Goal: Information Seeking & Learning: Check status

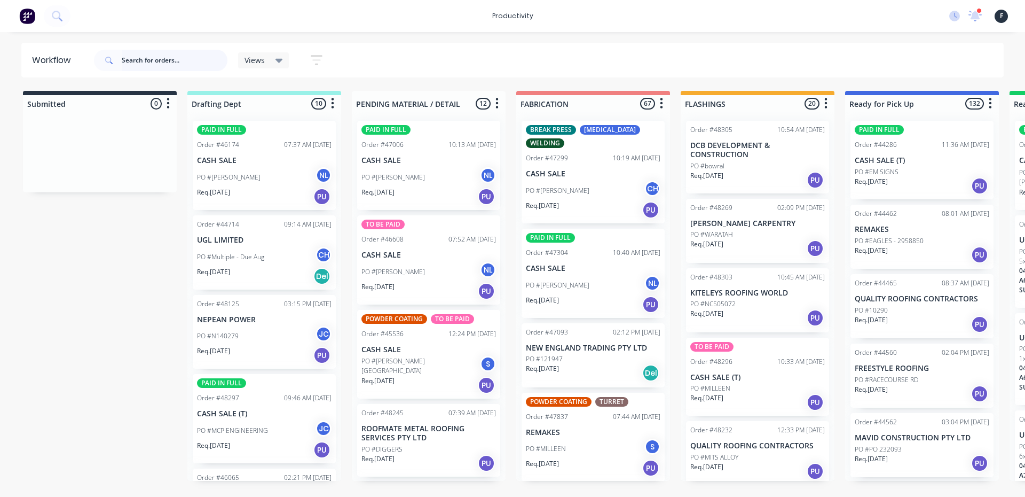
click at [196, 64] on input "text" at bounding box center [175, 60] width 106 height 21
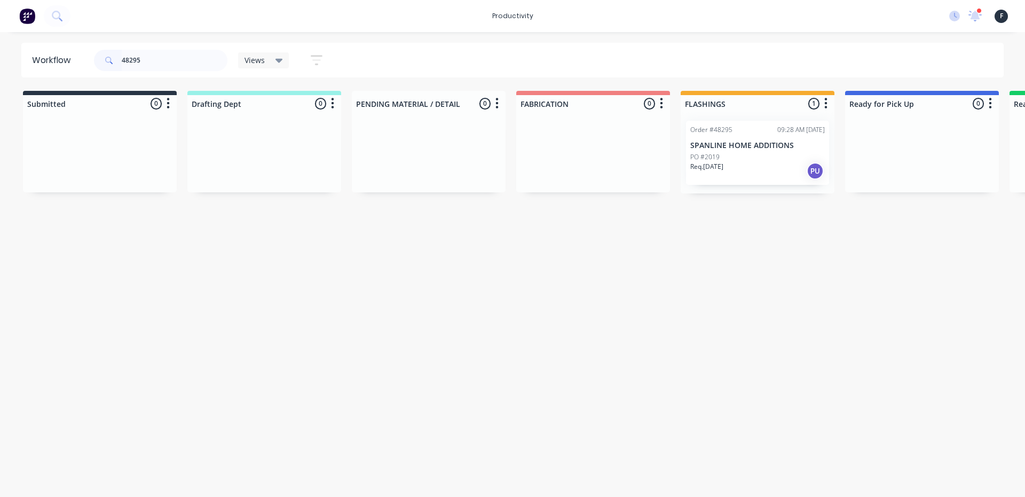
click at [715, 141] on p "SPANLINE HOME ADDITIONS" at bounding box center [758, 145] width 135 height 9
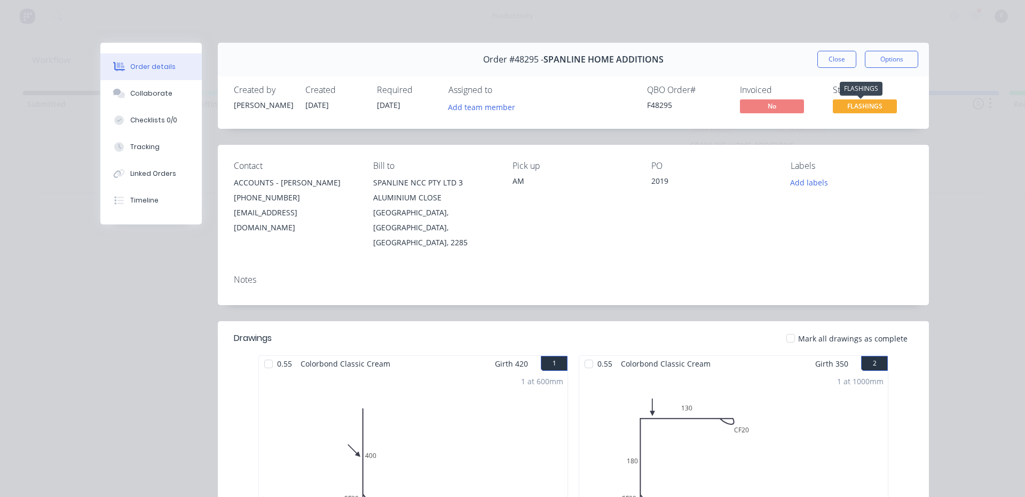
click at [845, 111] on span "FLASHINGS" at bounding box center [865, 105] width 64 height 13
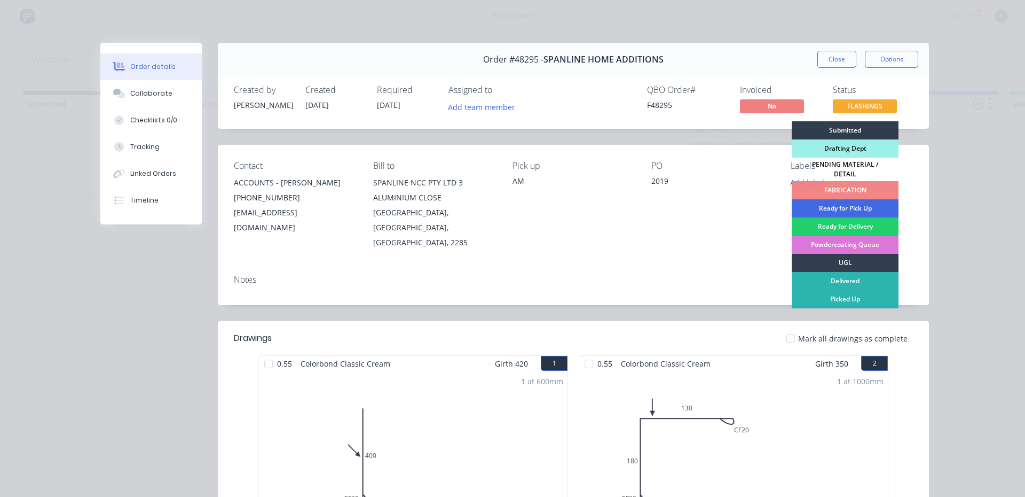
click at [851, 199] on div "Ready for Pick Up" at bounding box center [845, 208] width 107 height 18
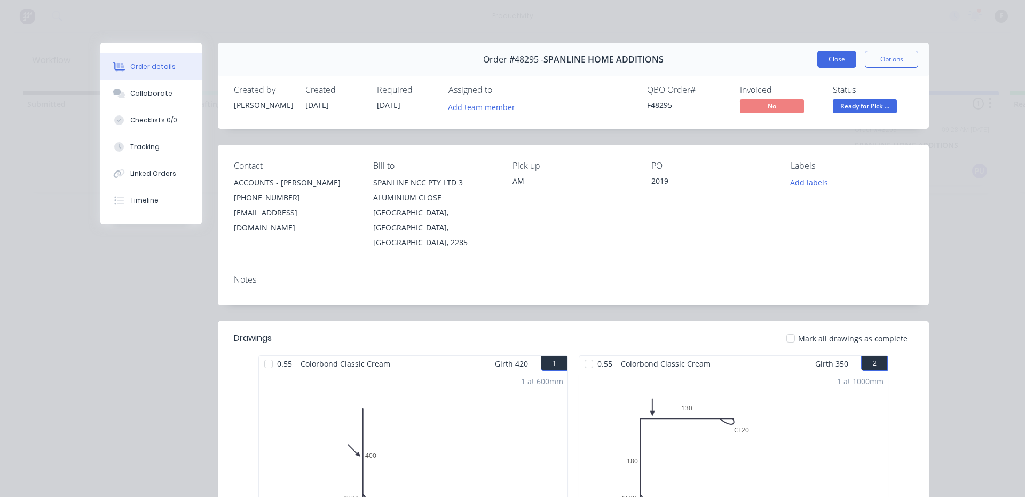
click at [838, 62] on button "Close" at bounding box center [837, 59] width 39 height 17
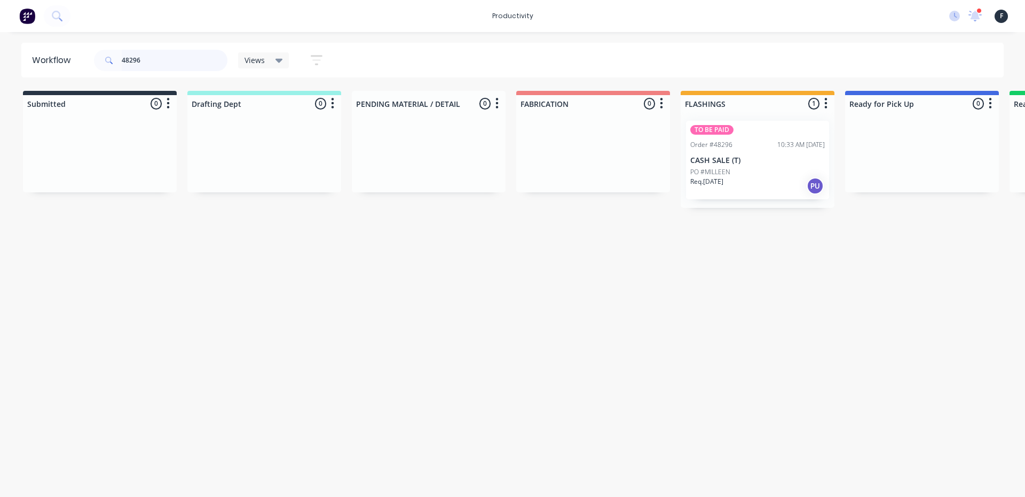
type input "48296"
click at [723, 162] on p "CASH SALE (T)" at bounding box center [758, 160] width 135 height 9
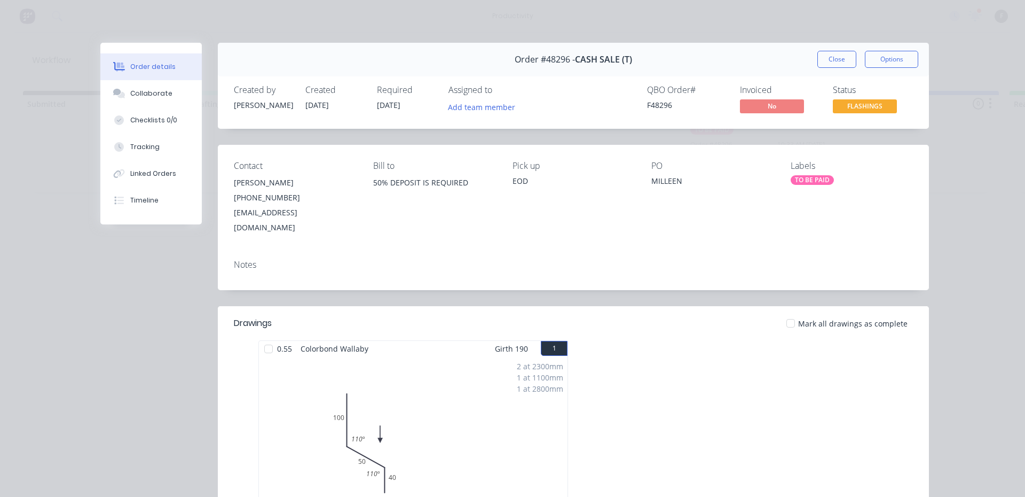
click at [851, 109] on span "FLASHINGS" at bounding box center [865, 105] width 64 height 13
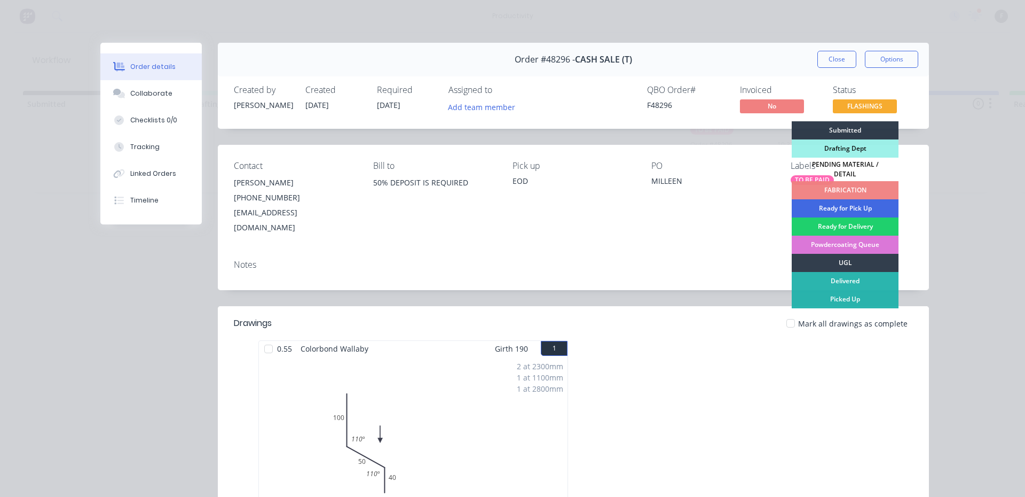
click at [864, 200] on div "Ready for Pick Up" at bounding box center [845, 208] width 107 height 18
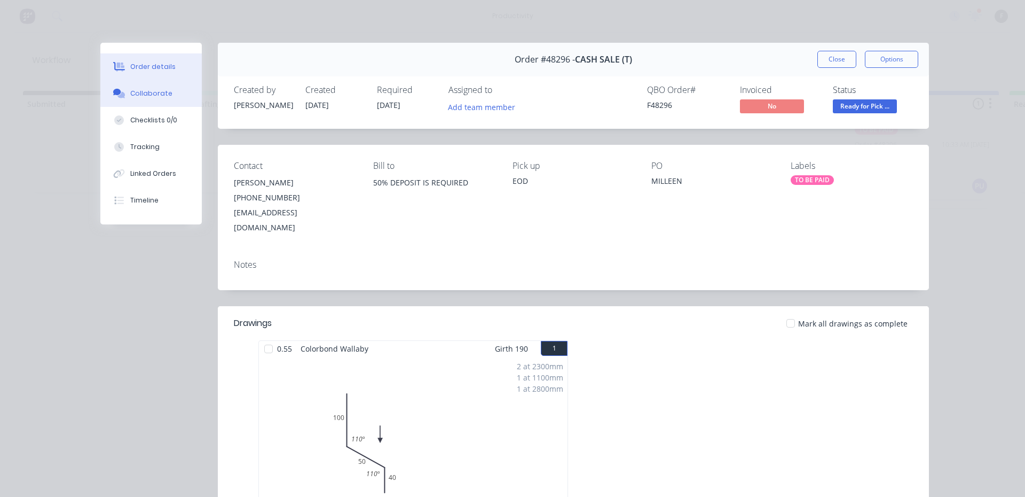
click at [169, 94] on button "Collaborate" at bounding box center [150, 93] width 101 height 27
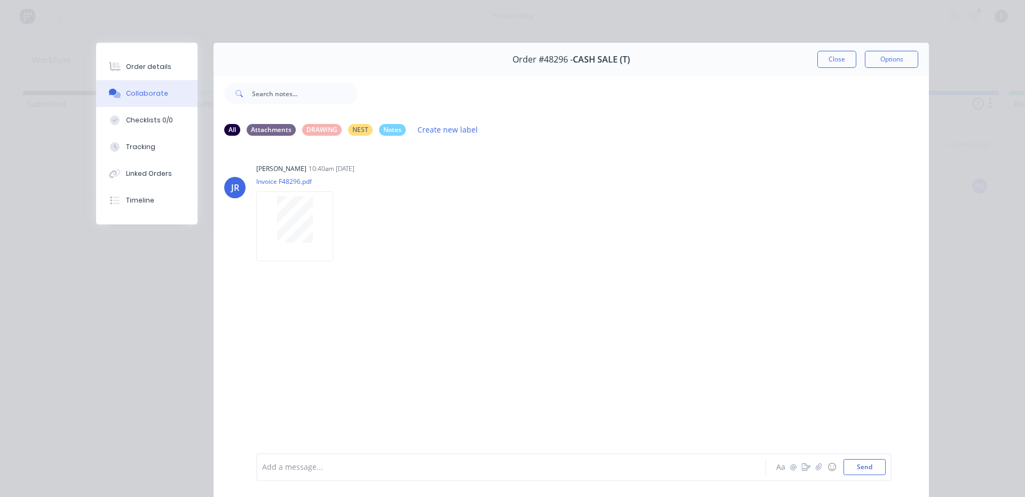
click at [315, 460] on div "Add a message..." at bounding box center [496, 467] width 468 height 16
click at [827, 59] on button "Close" at bounding box center [837, 59] width 39 height 17
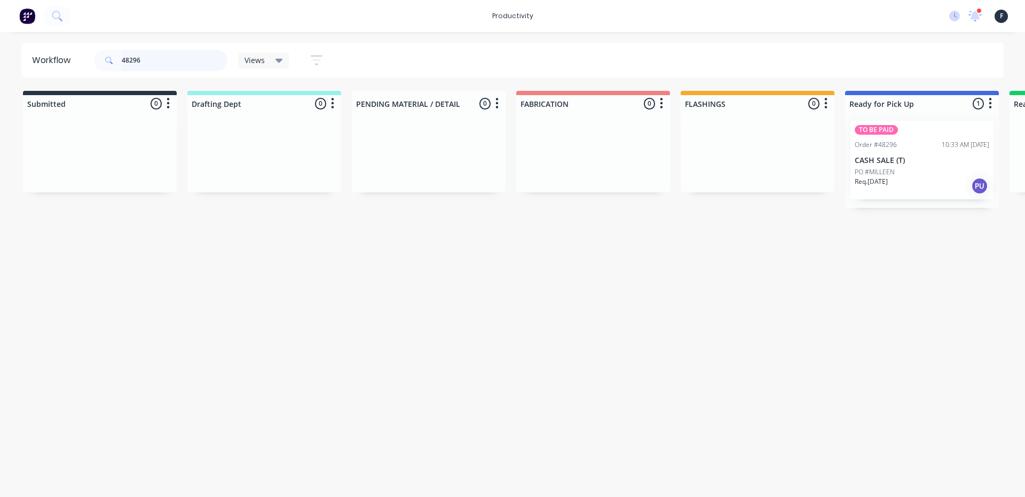
drag, startPoint x: 164, startPoint y: 59, endPoint x: 127, endPoint y: 59, distance: 36.9
click at [127, 59] on input "48296" at bounding box center [175, 60] width 106 height 21
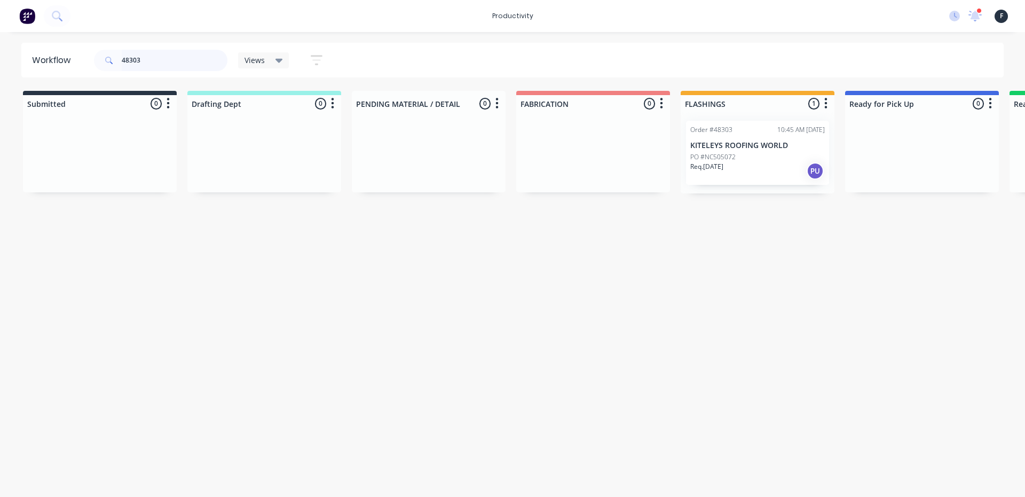
type input "48303"
click at [749, 148] on p "KITELEYS ROOFING WORLD" at bounding box center [758, 145] width 135 height 9
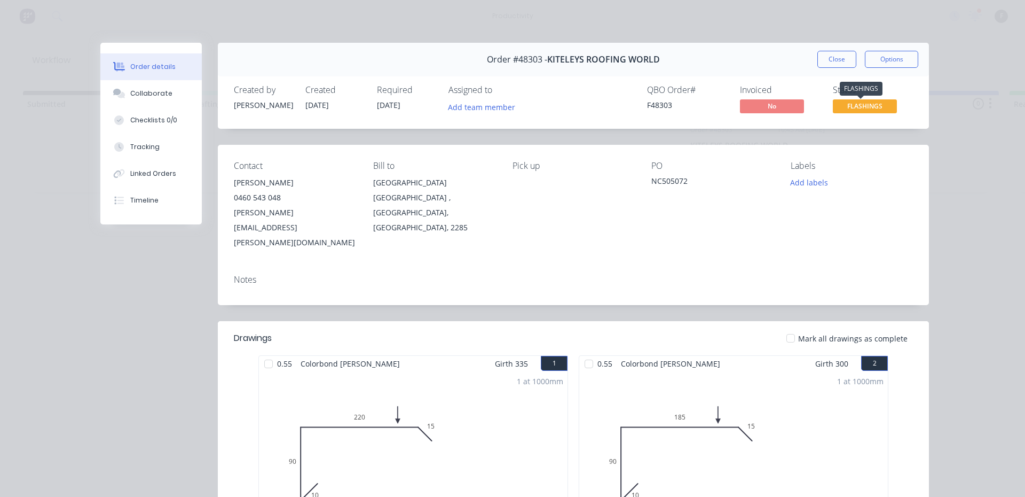
click at [836, 111] on span "FLASHINGS" at bounding box center [865, 105] width 64 height 13
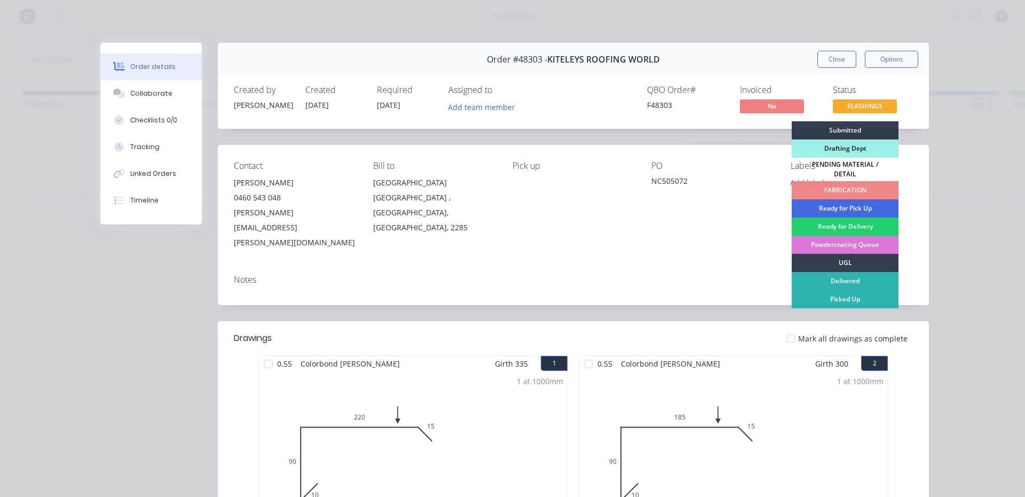
click at [845, 207] on div "Ready for Pick Up" at bounding box center [845, 208] width 107 height 18
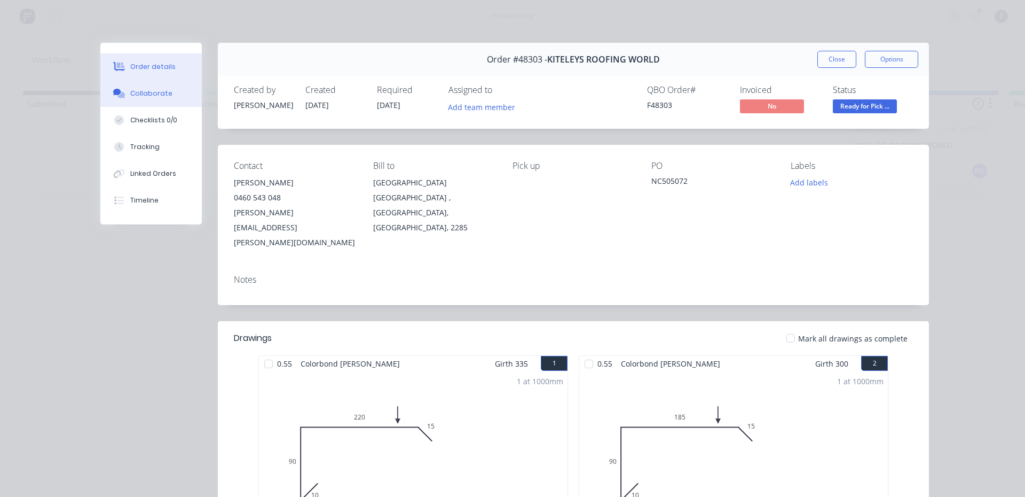
click at [176, 100] on button "Collaborate" at bounding box center [150, 93] width 101 height 27
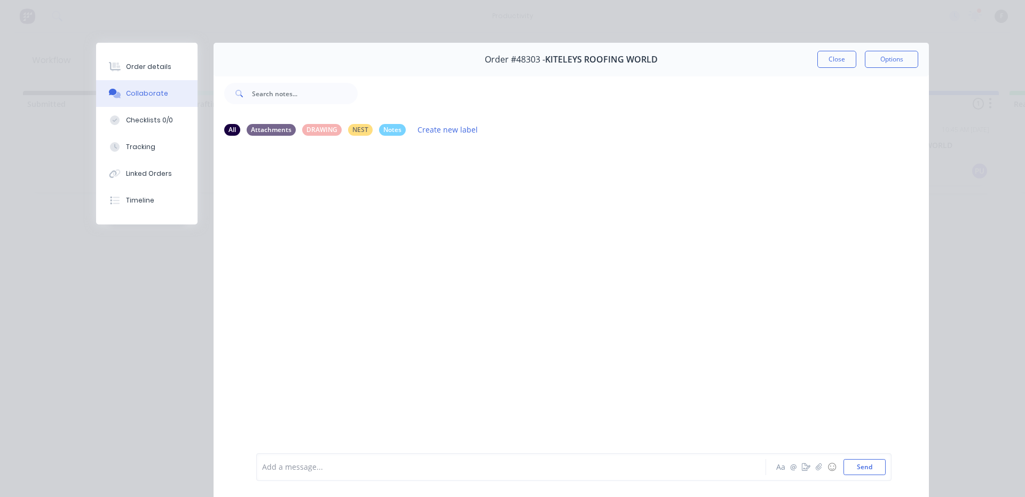
click at [286, 459] on div "Add a message..." at bounding box center [496, 467] width 468 height 16
click at [171, 60] on button "Order details" at bounding box center [146, 66] width 101 height 27
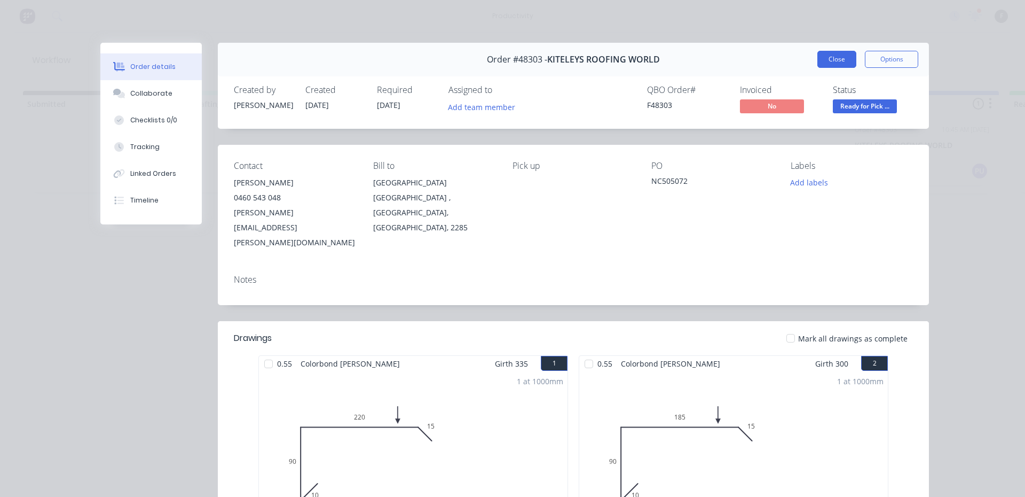
click at [822, 56] on button "Close" at bounding box center [837, 59] width 39 height 17
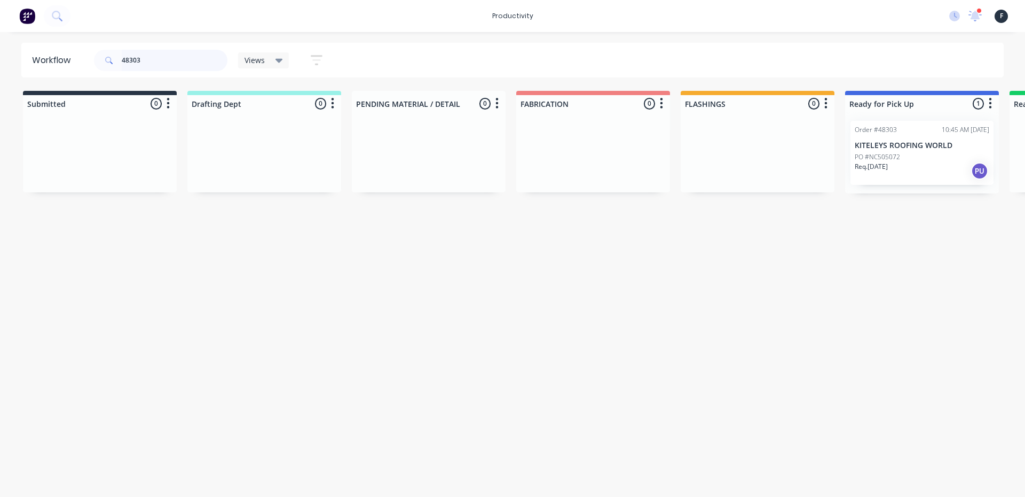
drag, startPoint x: 143, startPoint y: 62, endPoint x: 125, endPoint y: 62, distance: 18.2
click at [125, 62] on input "48303" at bounding box center [175, 60] width 106 height 21
type input "4"
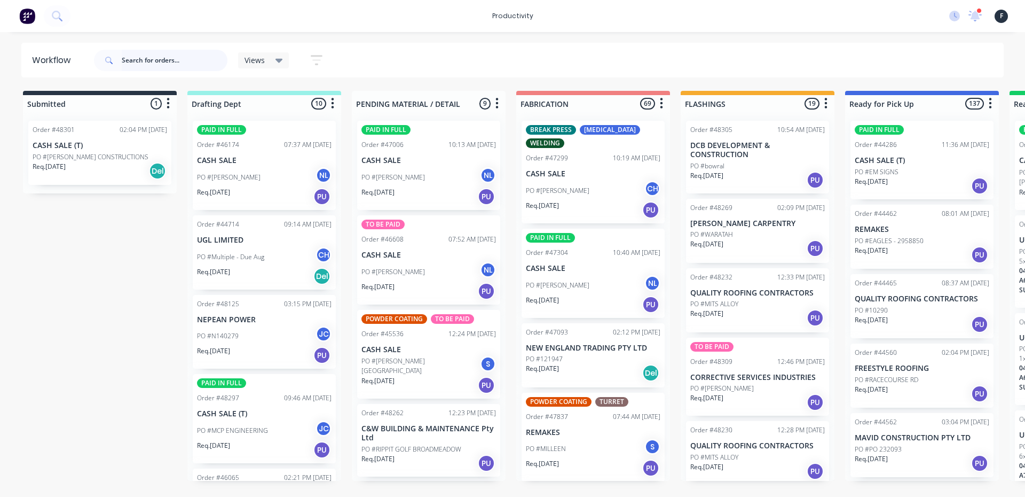
click at [147, 54] on input "text" at bounding box center [175, 60] width 106 height 21
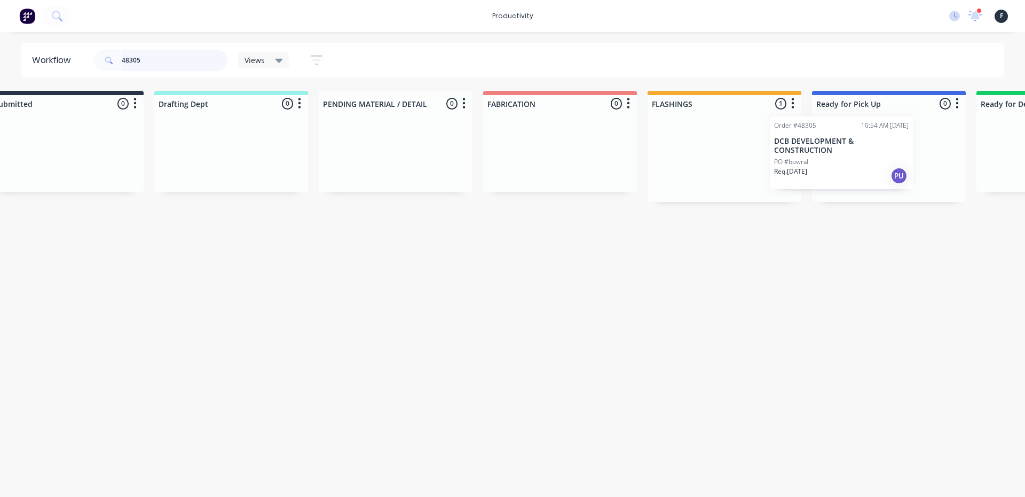
scroll to position [0, 59]
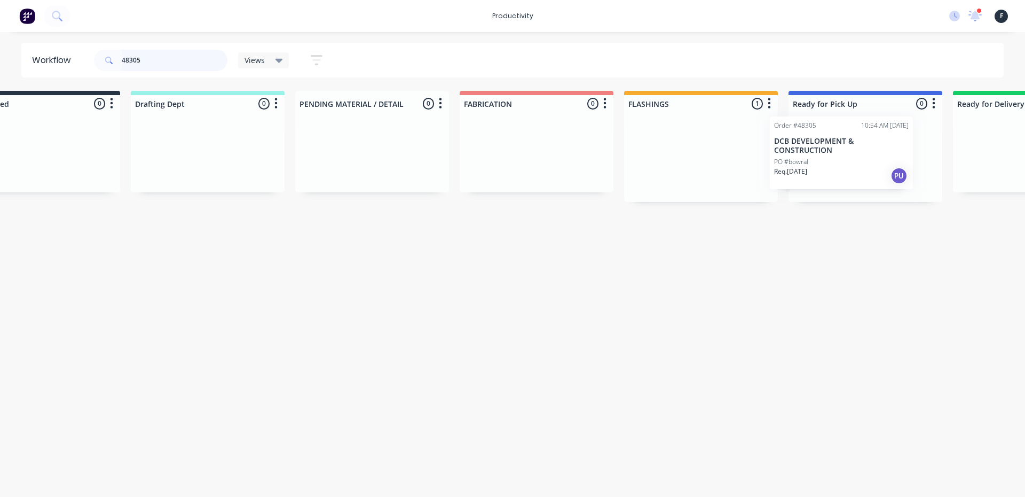
drag, startPoint x: 755, startPoint y: 170, endPoint x: 807, endPoint y: 157, distance: 53.4
click at [807, 157] on div "Submitted 0 Sort By Created date Required date Order number Customer name Most …" at bounding box center [825, 146] width 1781 height 111
type input "48305"
click at [851, 169] on div "PO #bowral" at bounding box center [863, 166] width 135 height 10
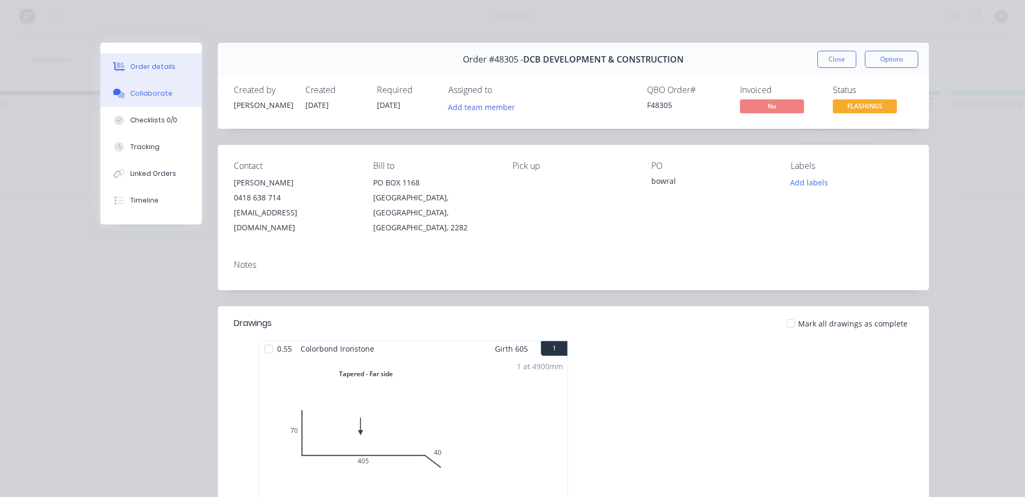
click at [166, 96] on button "Collaborate" at bounding box center [150, 93] width 101 height 27
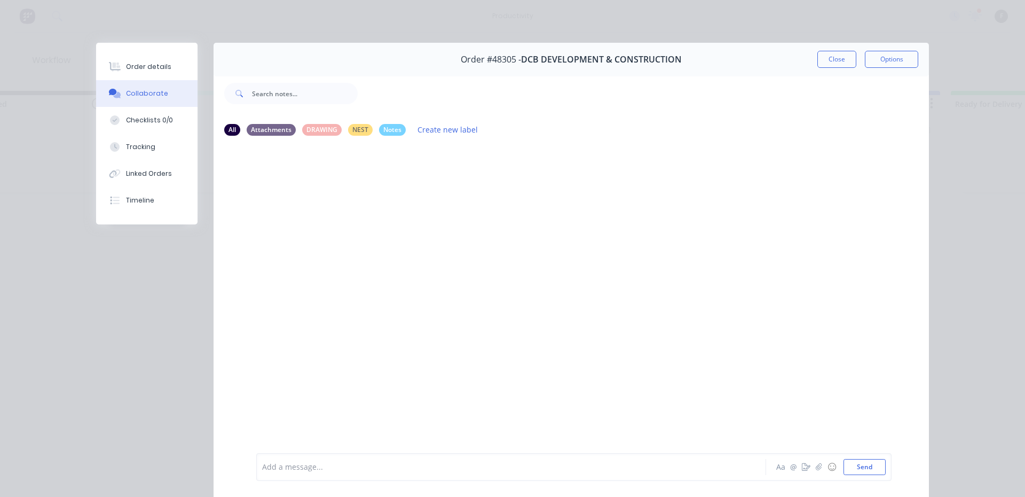
click at [291, 464] on div at bounding box center [496, 466] width 467 height 11
click at [826, 56] on button "Close" at bounding box center [837, 59] width 39 height 17
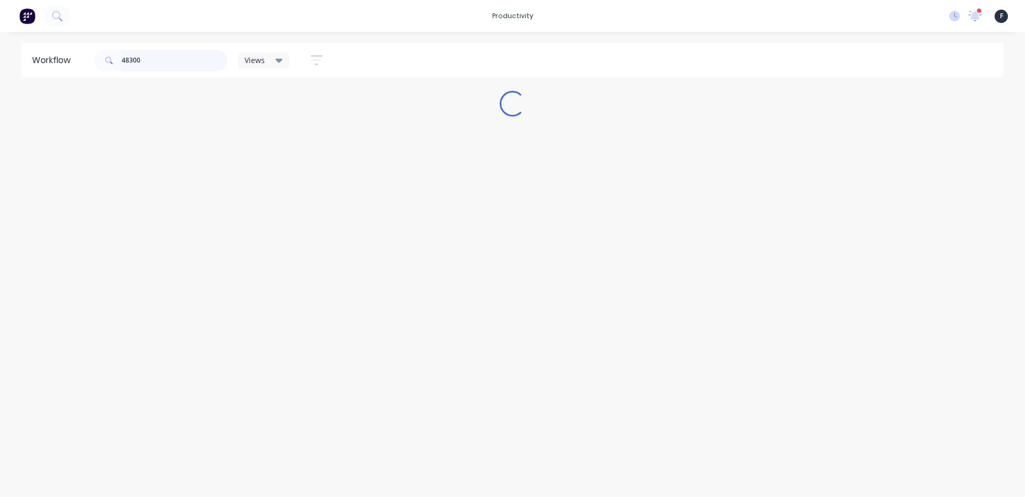
scroll to position [0, 0]
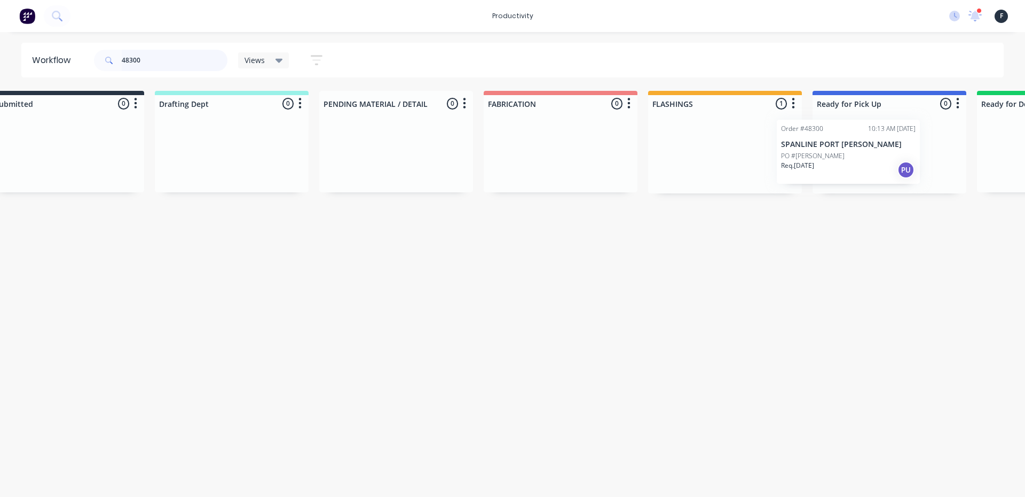
drag, startPoint x: 728, startPoint y: 162, endPoint x: 825, endPoint y: 162, distance: 96.7
click at [825, 162] on div "Submitted 0 Sort By Created date Required date Order number Customer name Most …" at bounding box center [849, 142] width 1781 height 103
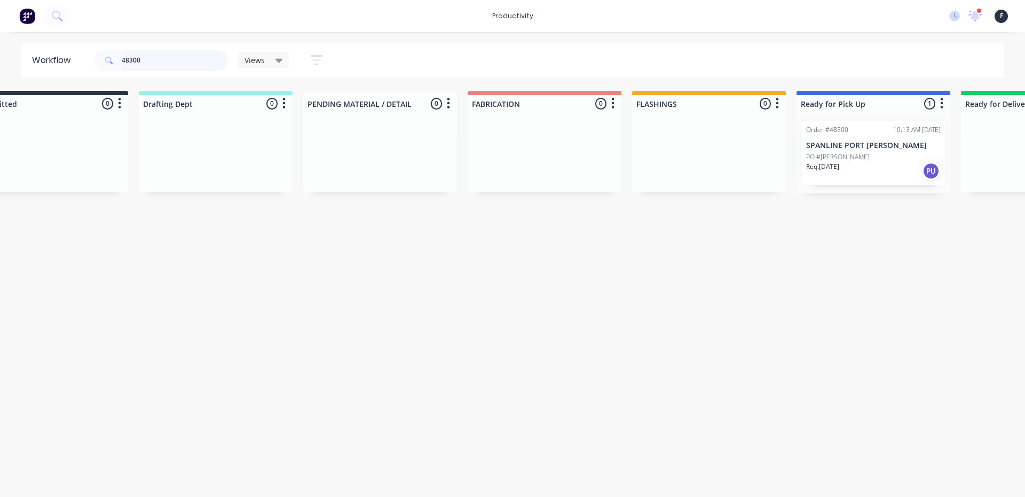
type input "48300"
click at [843, 160] on div "PO #[PERSON_NAME]" at bounding box center [873, 157] width 135 height 10
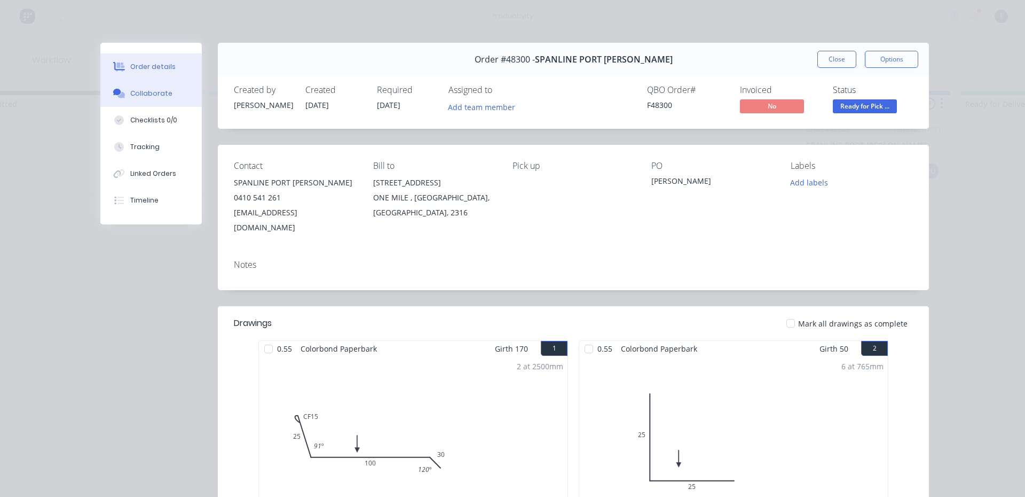
click at [150, 98] on div "Collaborate" at bounding box center [151, 94] width 42 height 10
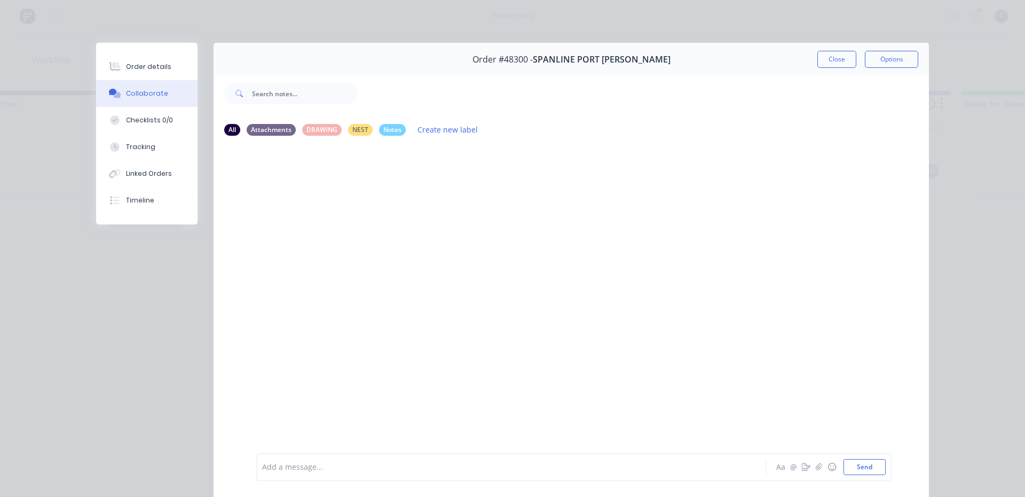
click at [292, 470] on div at bounding box center [496, 466] width 467 height 11
click at [828, 64] on button "Close" at bounding box center [837, 59] width 39 height 17
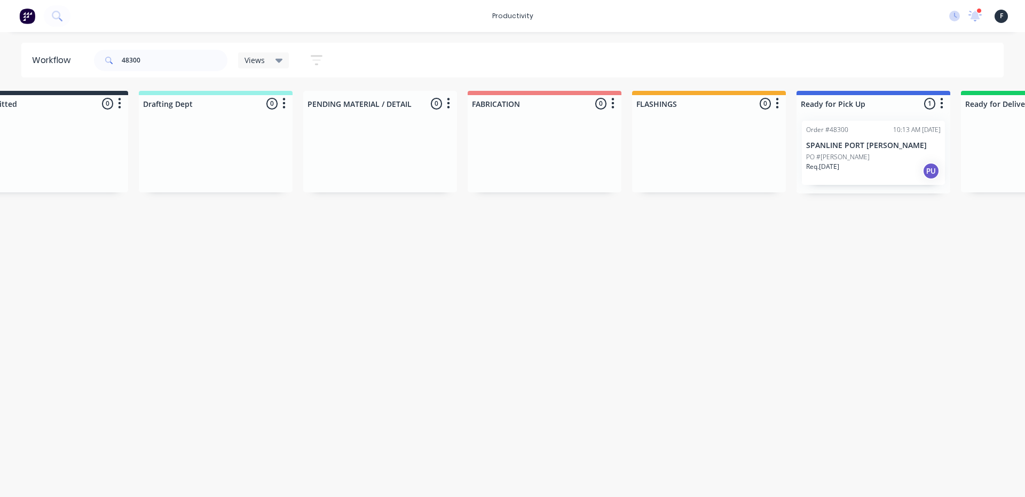
drag, startPoint x: 307, startPoint y: 97, endPoint x: 207, endPoint y: 48, distance: 111.8
click at [207, 48] on div "48300" at bounding box center [161, 60] width 134 height 32
drag, startPoint x: 159, startPoint y: 58, endPoint x: 223, endPoint y: 36, distance: 68.2
click at [159, 58] on input "48300" at bounding box center [175, 60] width 106 height 21
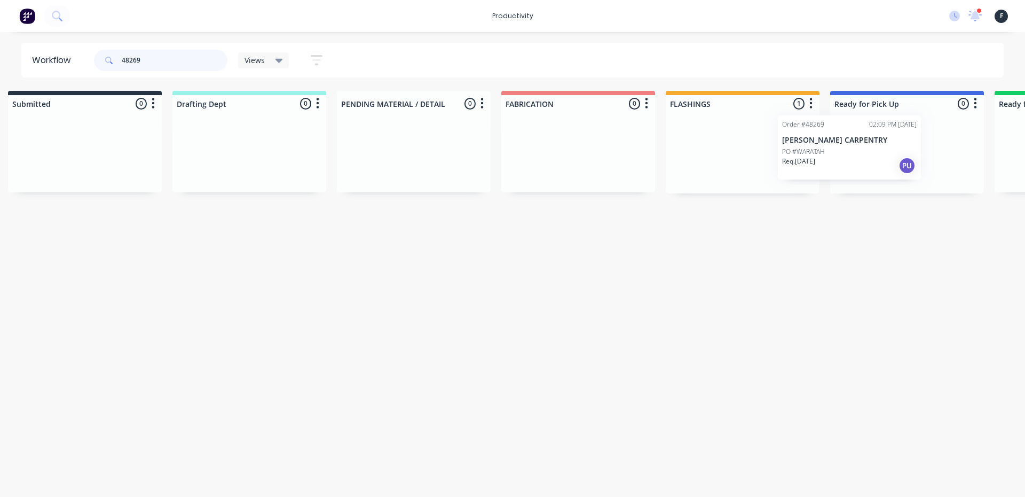
drag, startPoint x: 767, startPoint y: 164, endPoint x: 863, endPoint y: 158, distance: 95.8
click at [863, 158] on div "Submitted 0 Sort By Created date Required date Order number Customer name Most …" at bounding box center [867, 142] width 1781 height 103
type input "48269"
click at [866, 156] on div at bounding box center [907, 152] width 154 height 81
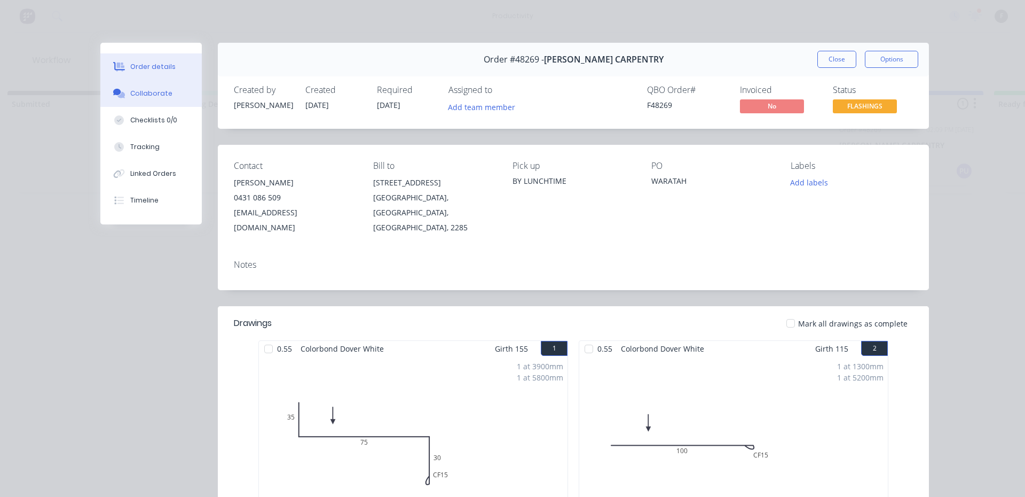
click at [164, 92] on button "Collaborate" at bounding box center [150, 93] width 101 height 27
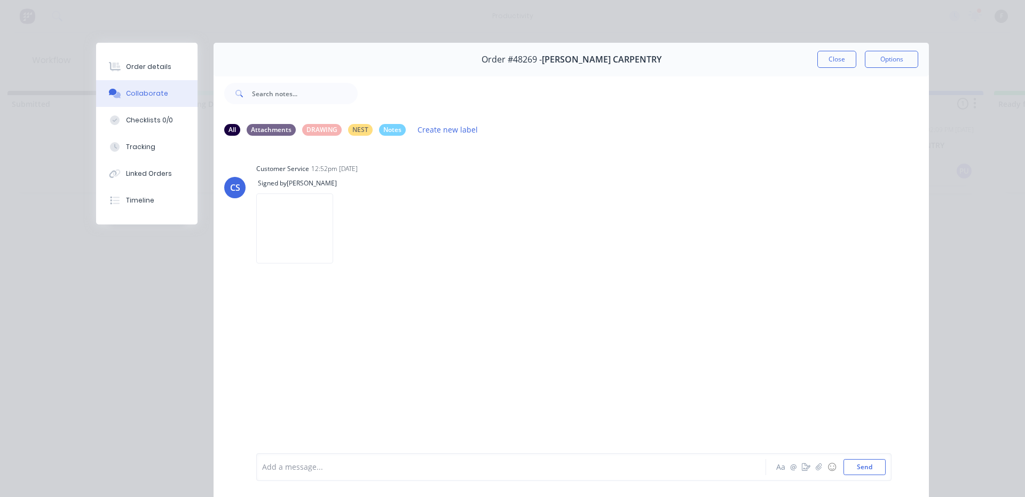
click at [616, 466] on div at bounding box center [496, 466] width 467 height 11
click at [836, 67] on button "Close" at bounding box center [837, 59] width 39 height 17
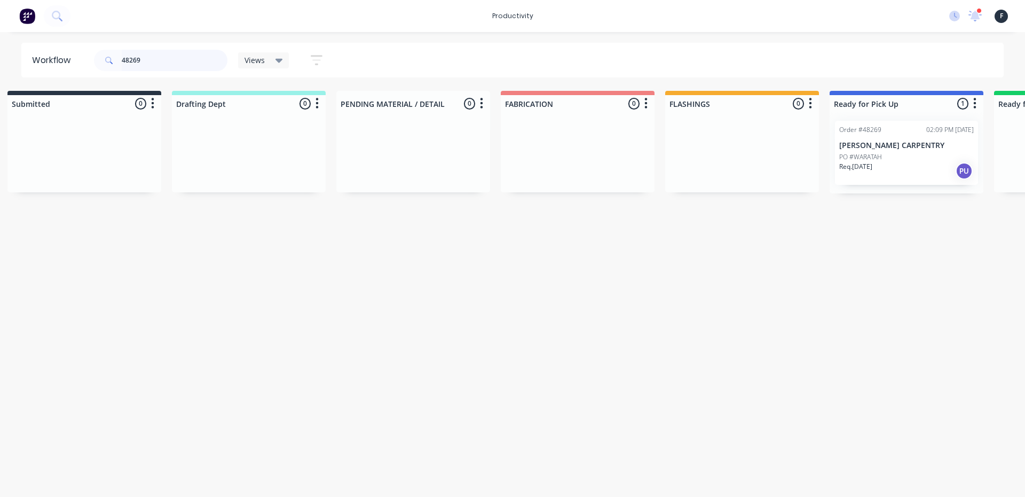
click at [180, 61] on input "48269" at bounding box center [175, 60] width 106 height 21
type input "4"
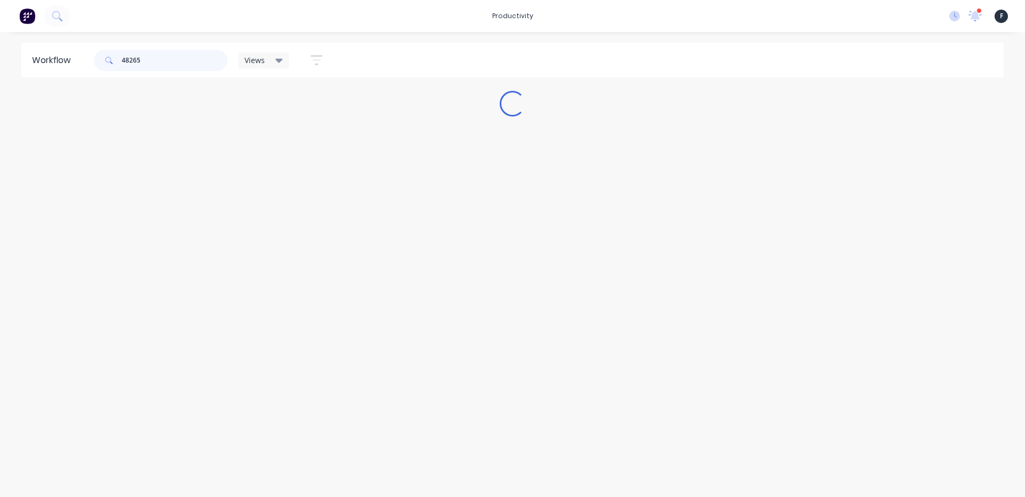
scroll to position [0, 0]
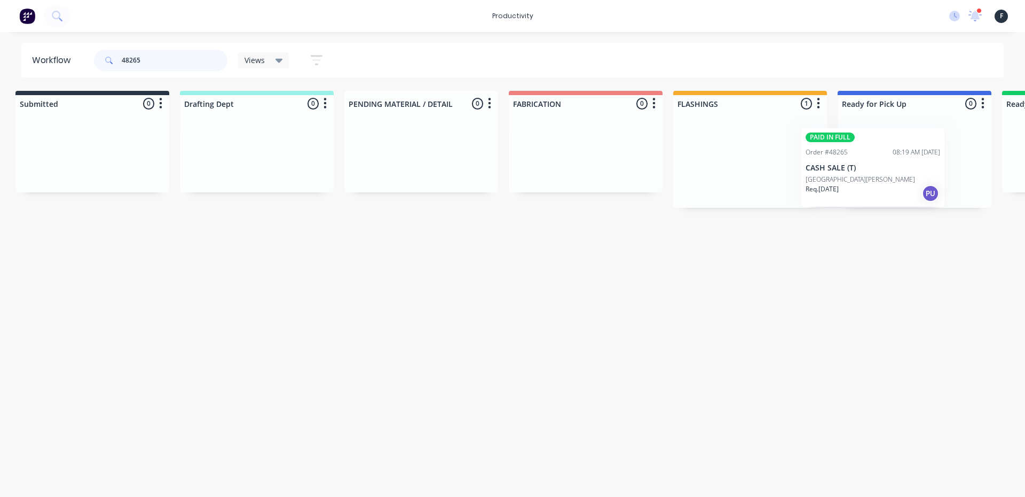
drag, startPoint x: 786, startPoint y: 172, endPoint x: 916, endPoint y: 177, distance: 129.9
click at [916, 177] on div "Submitted 0 Sort By Created date Required date Order number Customer name Most …" at bounding box center [875, 149] width 1781 height 117
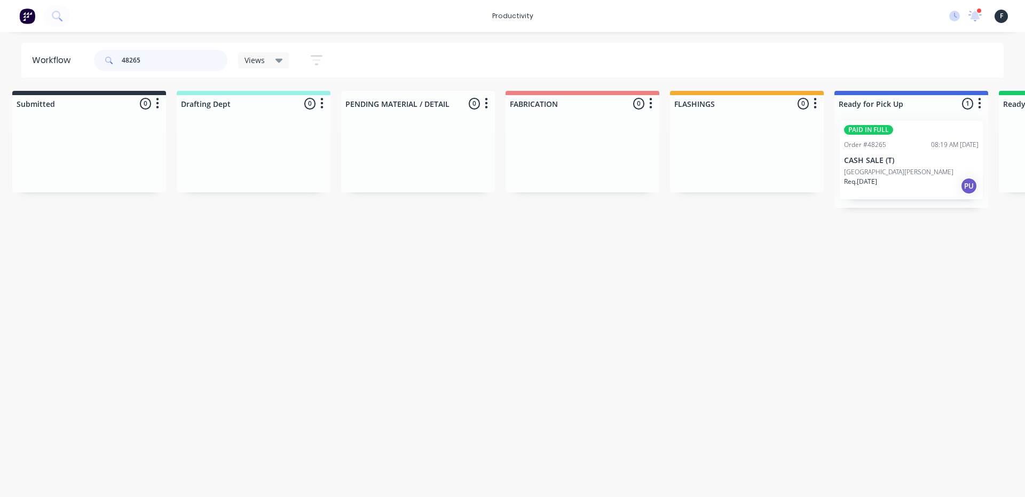
type input "48265"
click at [916, 167] on p "[GEOGRAPHIC_DATA][PERSON_NAME]" at bounding box center [898, 172] width 109 height 10
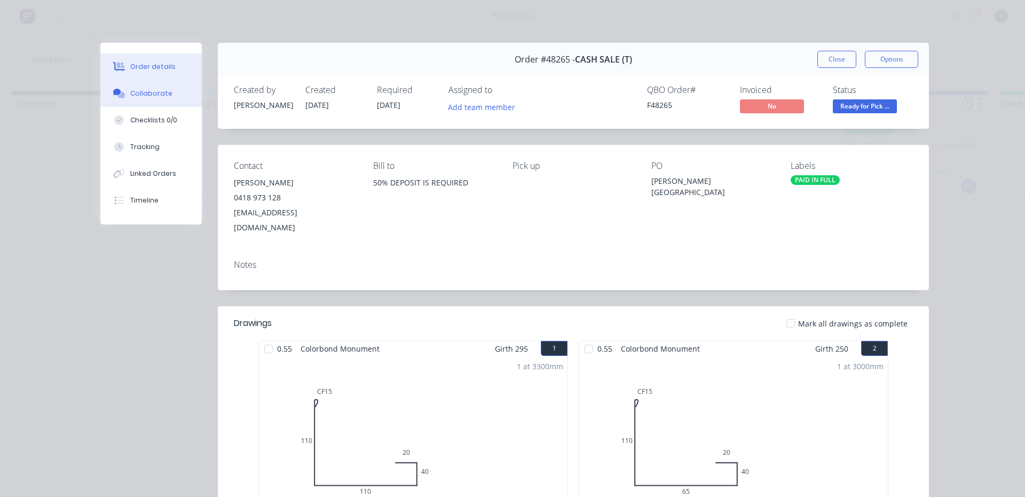
click at [166, 95] on button "Collaborate" at bounding box center [150, 93] width 101 height 27
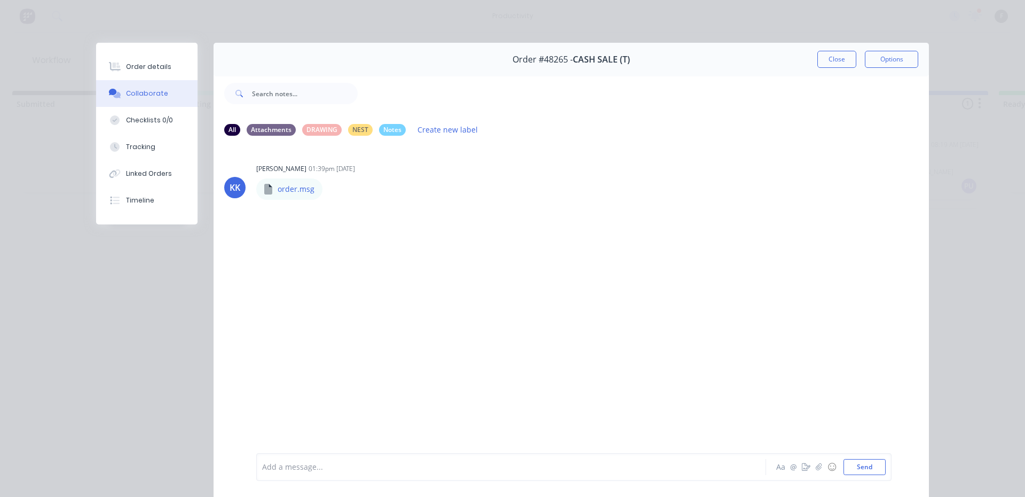
click at [535, 464] on div at bounding box center [496, 466] width 467 height 11
click at [840, 61] on button "Close" at bounding box center [837, 59] width 39 height 17
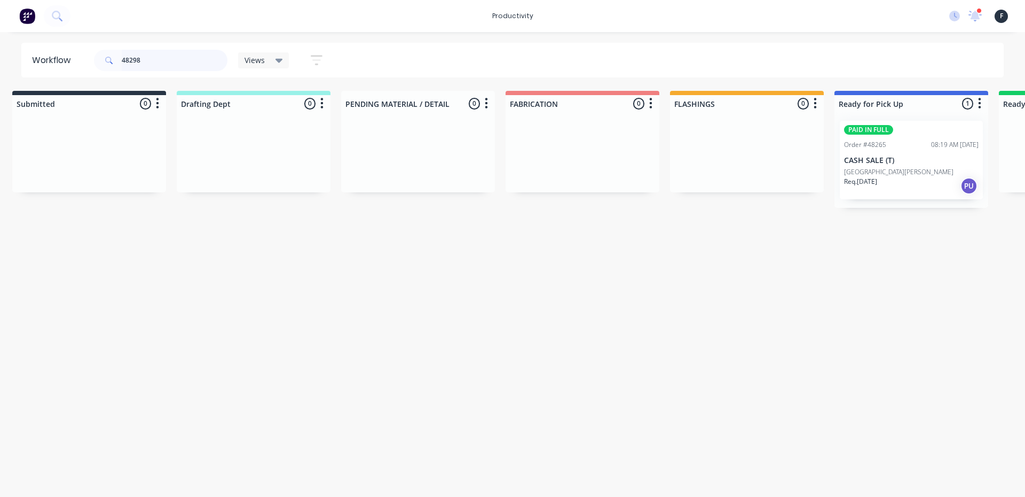
scroll to position [0, 0]
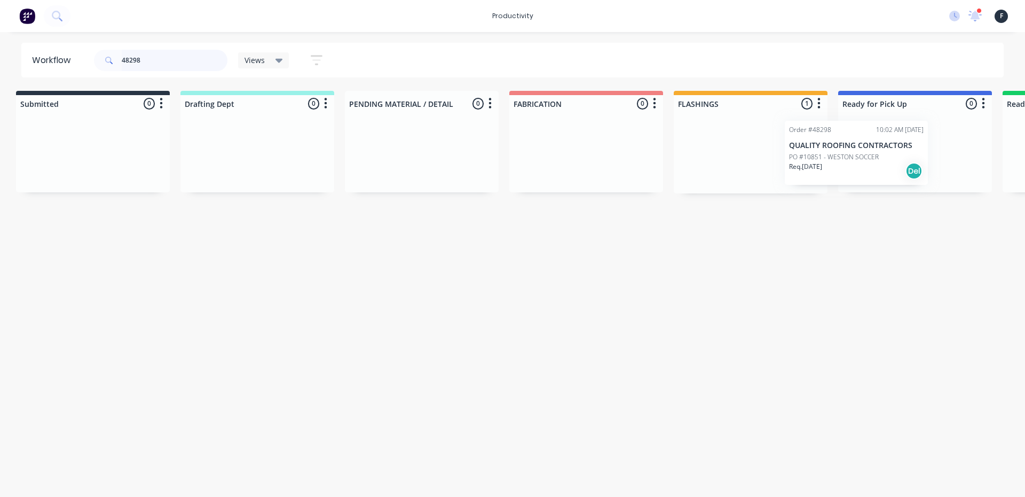
drag, startPoint x: 762, startPoint y: 163, endPoint x: 881, endPoint y: 161, distance: 119.6
click at [881, 161] on div "Submitted 0 Sort By Created date Required date Order number Customer name Most …" at bounding box center [875, 142] width 1781 height 103
type input "48298"
click at [890, 155] on p "PO #10851 - WESTON SOCCER" at bounding box center [891, 157] width 90 height 10
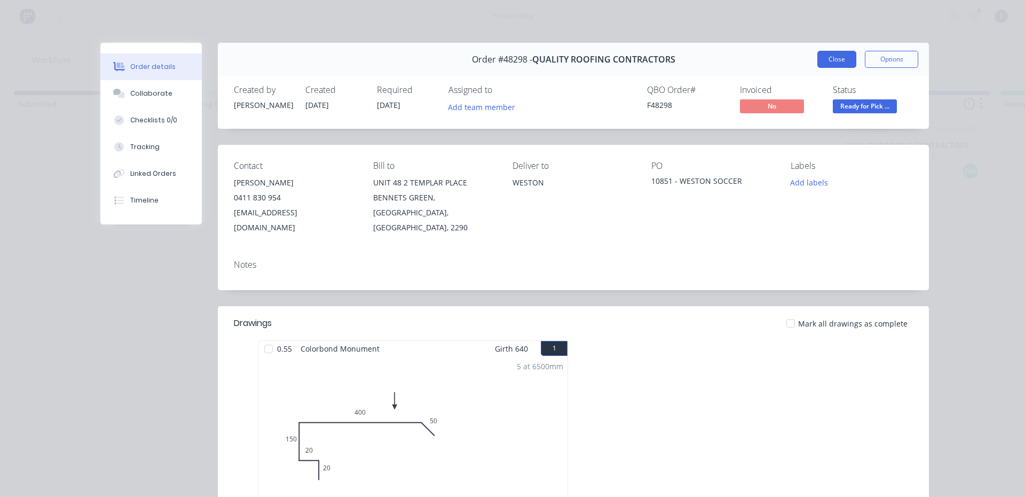
drag, startPoint x: 828, startPoint y: 60, endPoint x: 848, endPoint y: 77, distance: 26.1
click at [829, 59] on button "Close" at bounding box center [837, 59] width 39 height 17
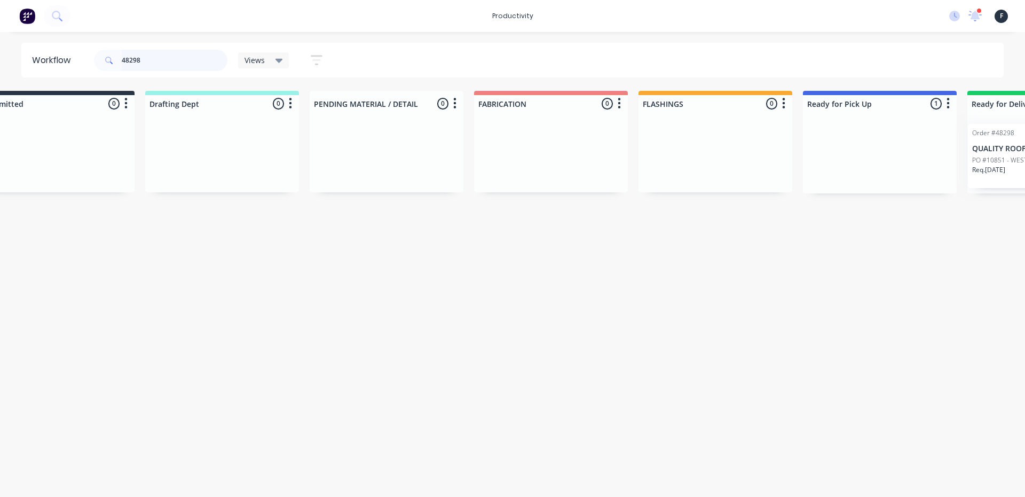
scroll to position [0, 51]
drag, startPoint x: 892, startPoint y: 159, endPoint x: 1025, endPoint y: 160, distance: 133.0
click at [1025, 161] on div "Submitted 0 Sort By Created date Required date Order number Customer name Most …" at bounding box center [831, 142] width 1781 height 103
